Goal: Communication & Community: Answer question/provide support

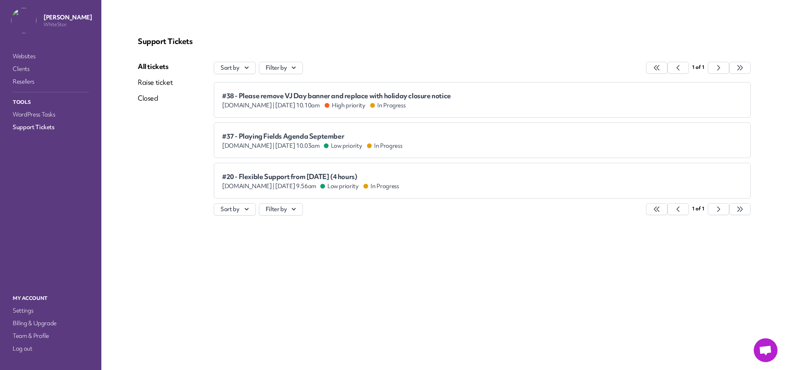
click at [453, 38] on p "Support Tickets" at bounding box center [444, 41] width 613 height 10
click at [383, 133] on span "#37 - Playing Fields Agenda September" at bounding box center [305, 136] width 167 height 8
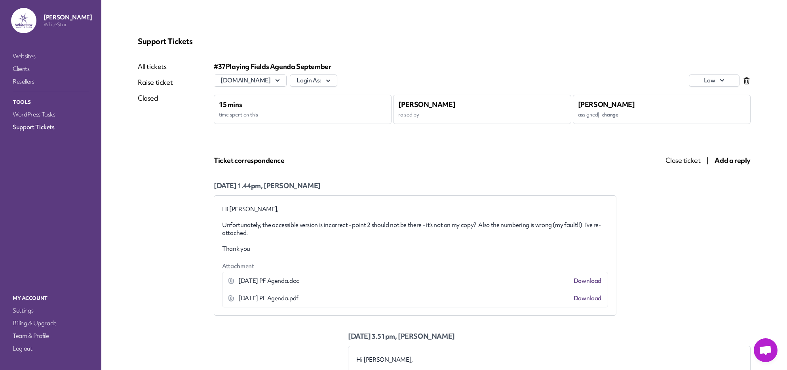
click at [159, 65] on link "All tickets" at bounding box center [155, 67] width 35 height 10
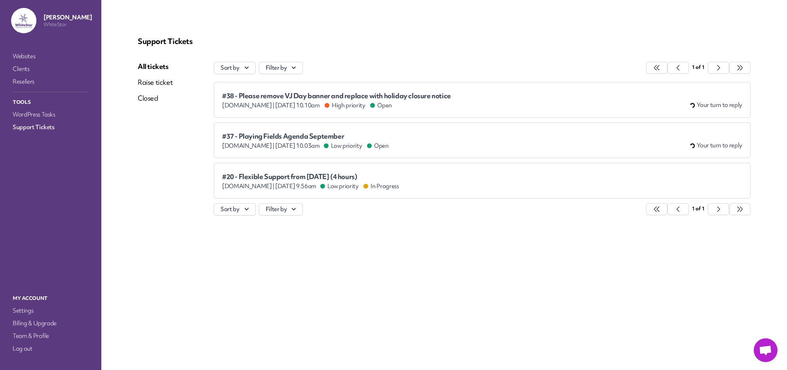
click at [275, 102] on span "[DOMAIN_NAME] |" at bounding box center [248, 105] width 52 height 8
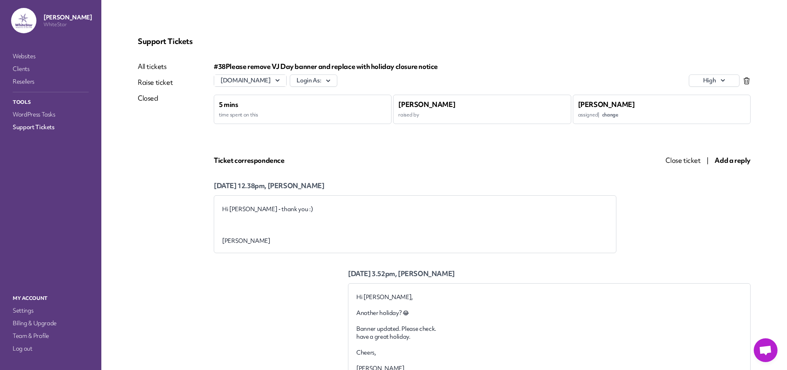
click at [677, 161] on span "Close ticket" at bounding box center [683, 160] width 35 height 9
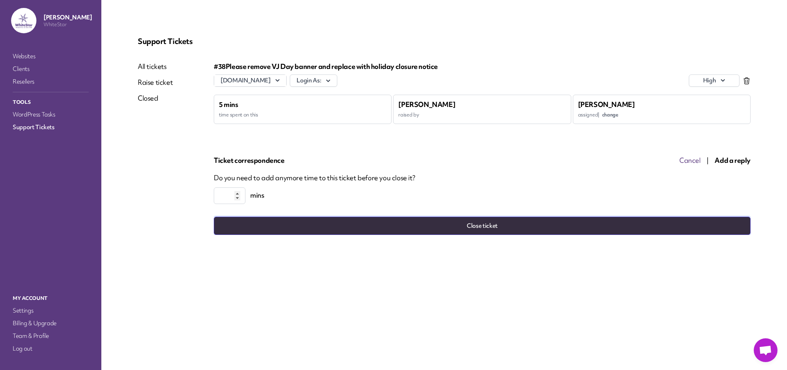
click at [507, 227] on button "Close ticket" at bounding box center [482, 226] width 537 height 18
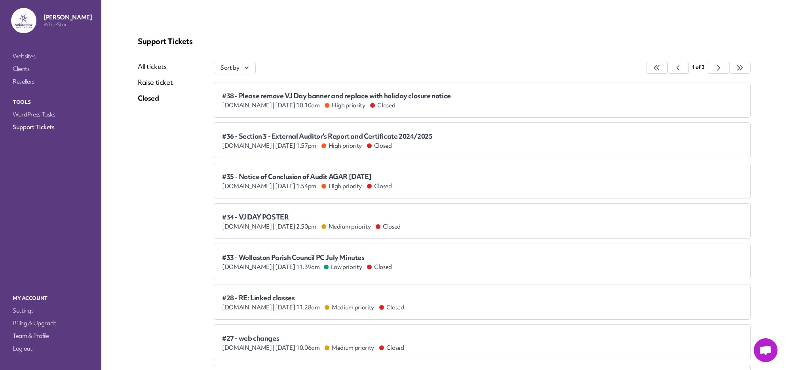
click at [148, 66] on link "All tickets" at bounding box center [155, 67] width 35 height 10
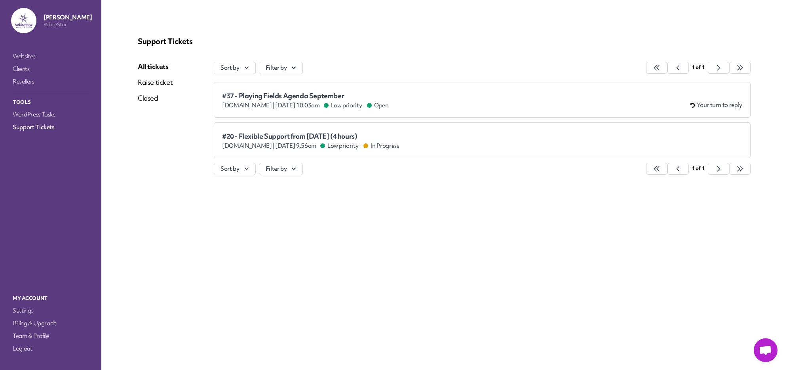
click at [399, 91] on div "#37 - Playing Fields Agenda September [DOMAIN_NAME] | [DATE] 10.03am Low priori…" at bounding box center [482, 99] width 521 height 19
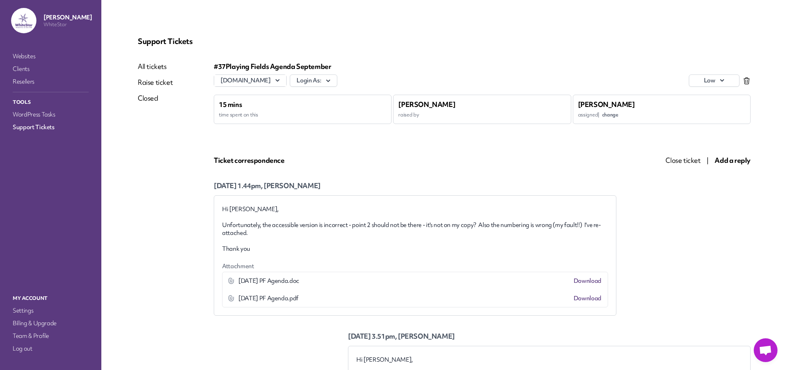
click at [593, 280] on link "Download" at bounding box center [588, 281] width 28 height 8
click at [592, 299] on link "Download" at bounding box center [588, 298] width 28 height 8
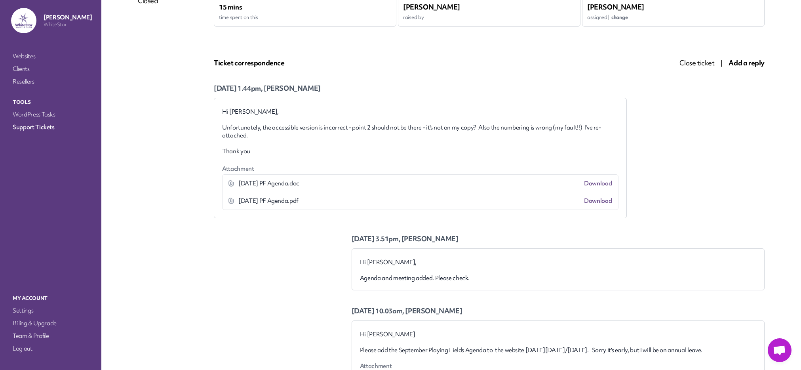
scroll to position [95, 0]
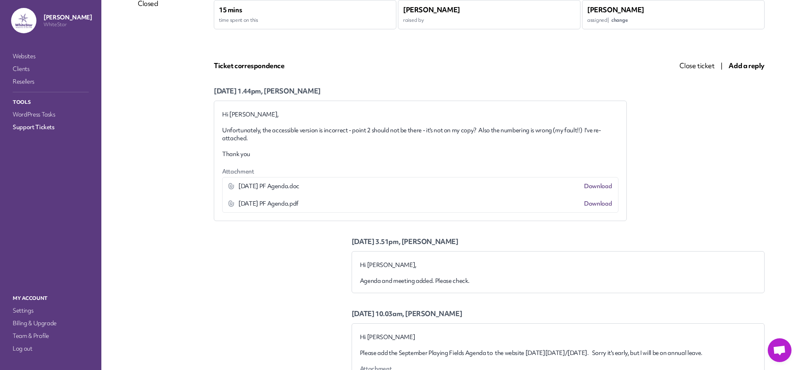
click at [745, 65] on span "Add a reply" at bounding box center [747, 65] width 36 height 9
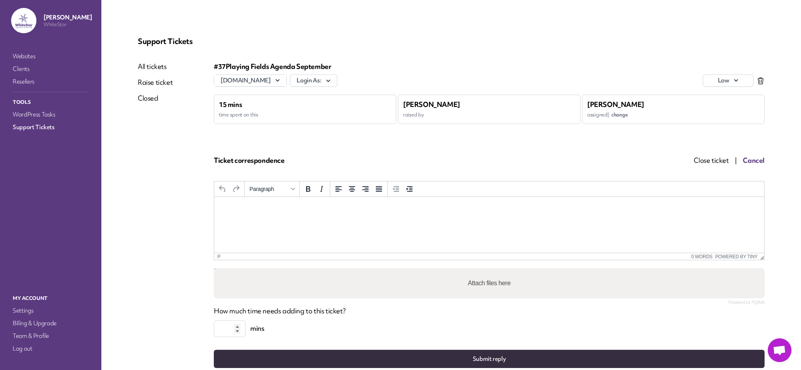
scroll to position [0, 0]
click at [314, 211] on p "Rich Text Area. Press ALT-0 for help." at bounding box center [490, 207] width 538 height 9
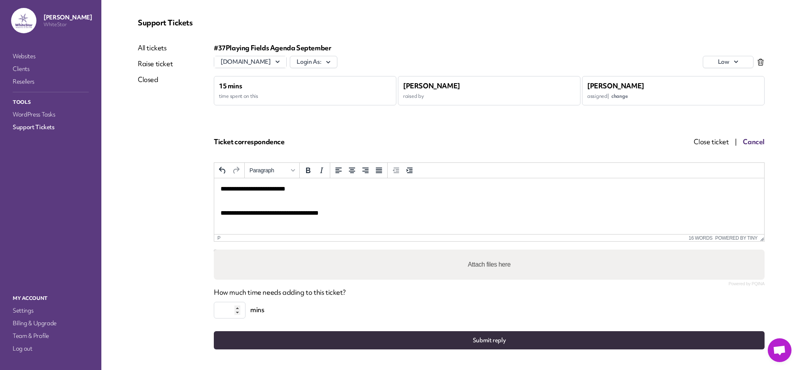
scroll to position [34, 0]
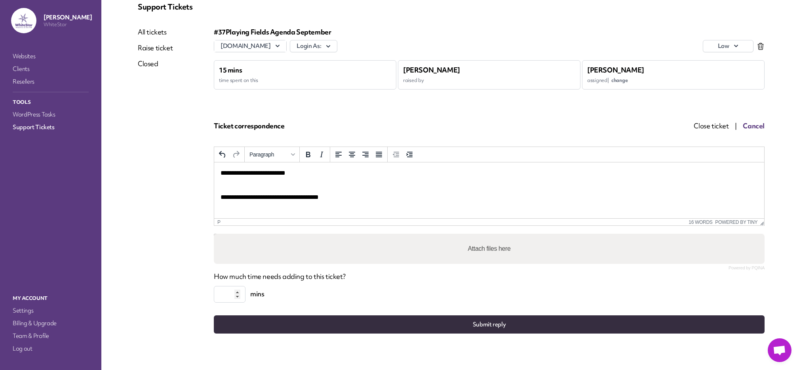
click at [584, 325] on button "Submit reply" at bounding box center [489, 324] width 551 height 18
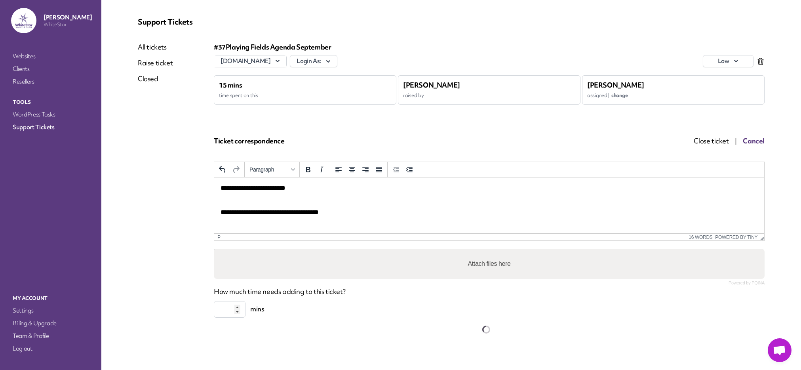
scroll to position [19, 0]
click at [166, 119] on div "All tickets Raise ticket Closed" at bounding box center [155, 187] width 35 height 291
click at [156, 49] on link "All tickets" at bounding box center [155, 47] width 35 height 10
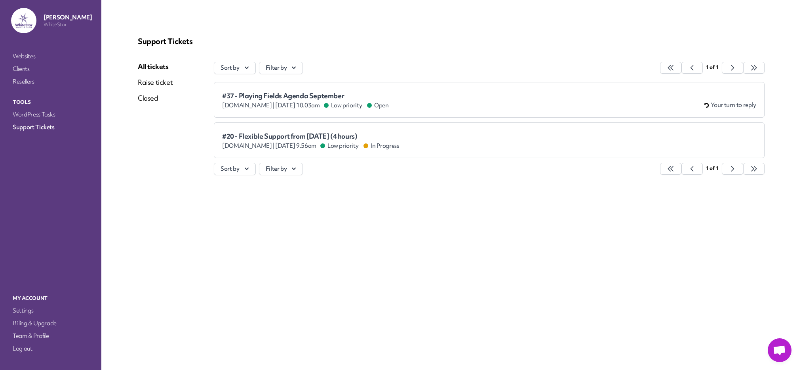
click at [161, 202] on div "Support Tickets All tickets Raise ticket Closed Sort by Filter by 1 of 1 #37 - …" at bounding box center [451, 185] width 665 height 332
click at [274, 133] on span "#20 - Flexible Support from [DATE] (4 hours)" at bounding box center [310, 136] width 177 height 8
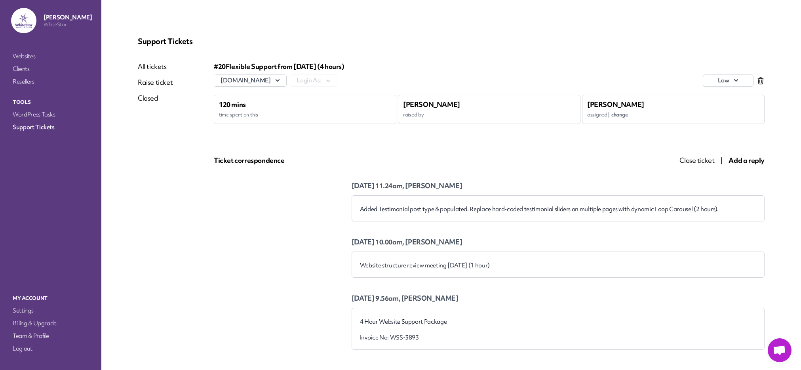
click at [162, 100] on link "Closed" at bounding box center [155, 98] width 35 height 10
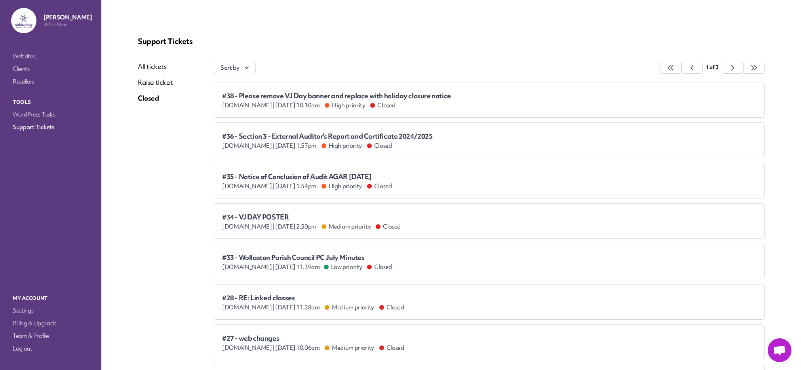
click at [159, 68] on link "All tickets" at bounding box center [155, 67] width 35 height 10
